Goal: Information Seeking & Learning: Learn about a topic

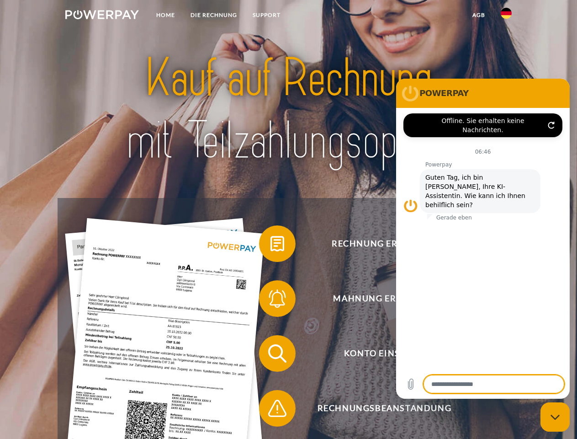
click at [102, 16] on img at bounding box center [102, 14] width 74 height 9
click at [506, 16] on img at bounding box center [506, 13] width 11 height 11
click at [478, 15] on link "agb" at bounding box center [479, 15] width 28 height 16
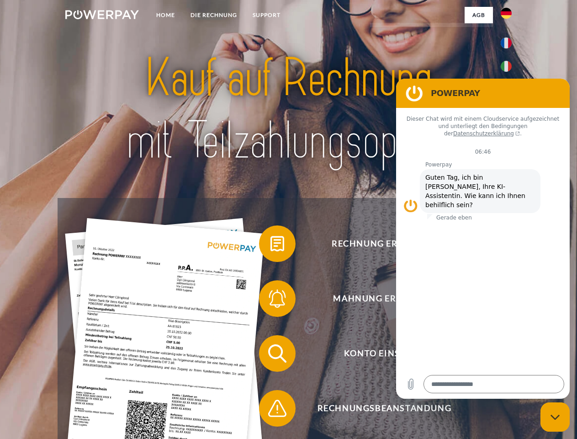
click at [270, 245] on span at bounding box center [264, 244] width 46 height 46
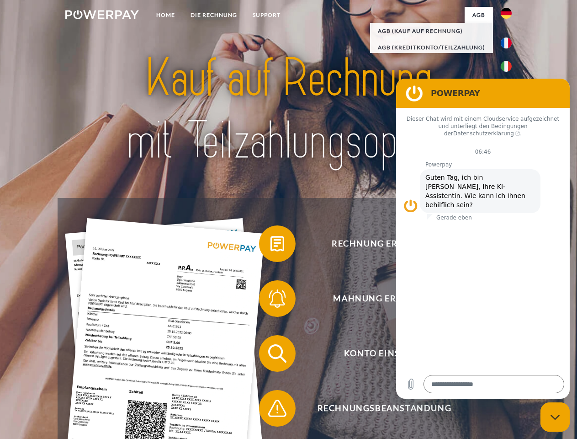
click at [270, 300] on span at bounding box center [264, 299] width 46 height 46
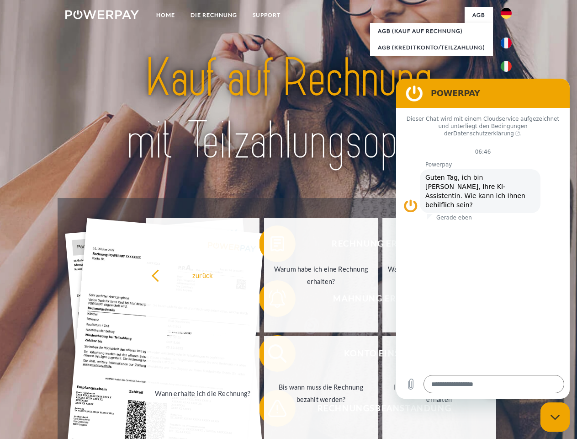
click at [270, 355] on link "Bis wann muss die Rechnung bezahlt werden?" at bounding box center [321, 393] width 114 height 114
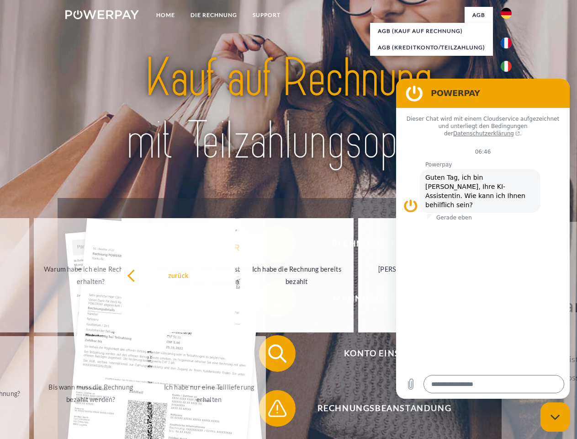
click at [270, 410] on span at bounding box center [264, 408] width 46 height 46
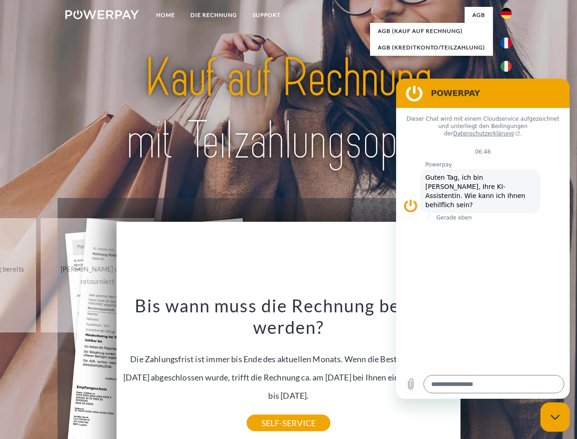
click at [555, 417] on icon "Messaging-Fenster schließen" at bounding box center [556, 417] width 10 height 6
type textarea "*"
